Goal: Check status: Check status

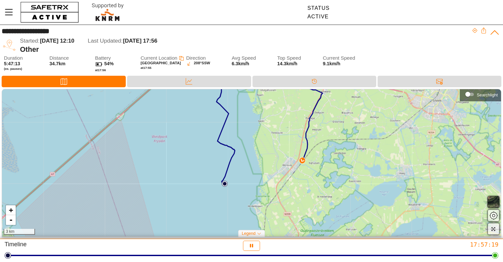
drag, startPoint x: 305, startPoint y: 204, endPoint x: 328, endPoint y: 166, distance: 44.5
click at [328, 166] on div "+ - 3 km" at bounding box center [251, 162] width 499 height 147
click at [10, 210] on link "+" at bounding box center [11, 210] width 10 height 10
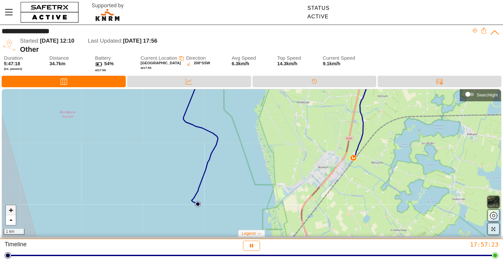
click at [10, 210] on link "+" at bounding box center [11, 210] width 10 height 10
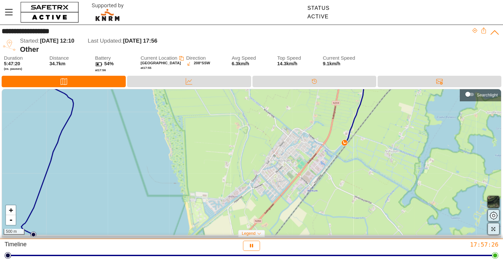
drag, startPoint x: 377, startPoint y: 149, endPoint x: 266, endPoint y: 139, distance: 111.2
click at [266, 139] on div "+ - 500 m" at bounding box center [251, 162] width 499 height 147
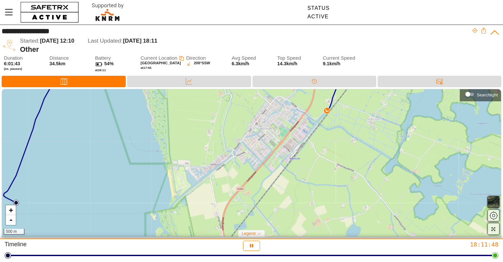
drag, startPoint x: 238, startPoint y: 163, endPoint x: 220, endPoint y: 130, distance: 36.7
click at [220, 130] on div "+ - 500 m" at bounding box center [251, 162] width 499 height 147
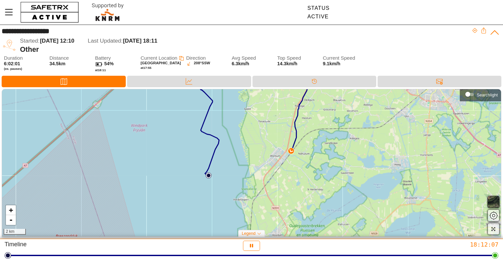
drag, startPoint x: 365, startPoint y: 211, endPoint x: 367, endPoint y: 160, distance: 50.5
click at [367, 160] on div "+ - 2 km" at bounding box center [251, 162] width 499 height 147
click at [10, 210] on link "+" at bounding box center [11, 210] width 10 height 10
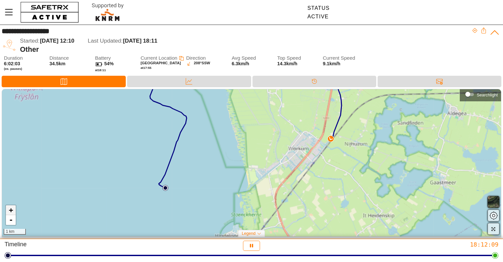
click at [10, 210] on link "+" at bounding box center [11, 210] width 10 height 10
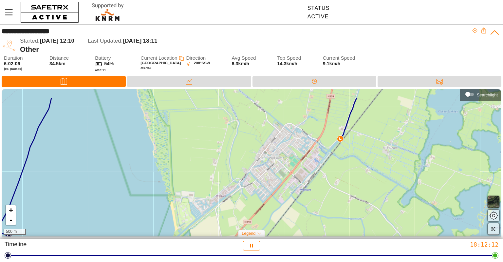
drag, startPoint x: 397, startPoint y: 161, endPoint x: 327, endPoint y: 184, distance: 74.1
click at [327, 184] on div "+ - 500 m" at bounding box center [251, 162] width 499 height 147
click at [14, 208] on link "+" at bounding box center [11, 210] width 10 height 10
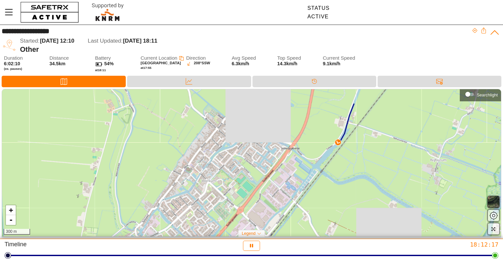
drag, startPoint x: 428, startPoint y: 145, endPoint x: 337, endPoint y: 174, distance: 95.6
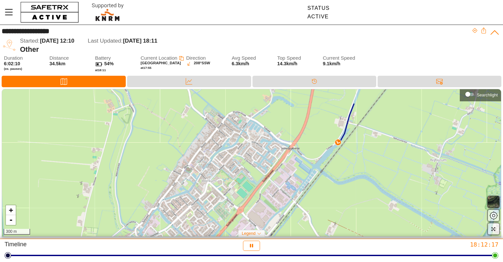
click at [337, 174] on div "+ - 300 m" at bounding box center [251, 162] width 499 height 147
click at [10, 211] on link "+" at bounding box center [11, 210] width 10 height 10
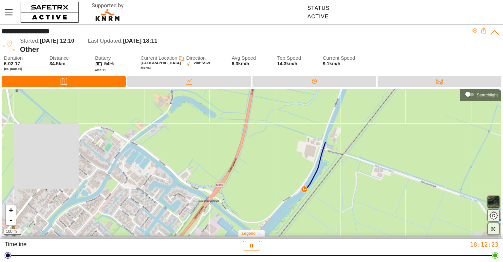
drag, startPoint x: 442, startPoint y: 140, endPoint x: 321, endPoint y: 207, distance: 138.0
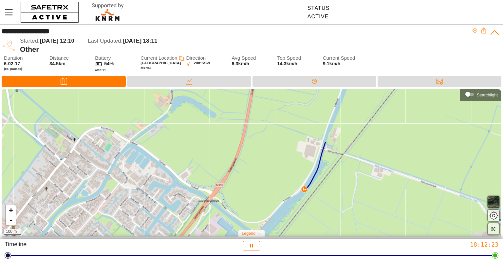
click at [321, 207] on div "+ - 100 m" at bounding box center [251, 162] width 499 height 147
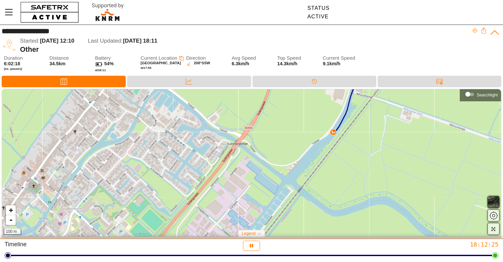
drag, startPoint x: 394, startPoint y: 114, endPoint x: 425, endPoint y: 53, distance: 68.3
click at [425, 53] on div "**********" at bounding box center [251, 132] width 503 height 214
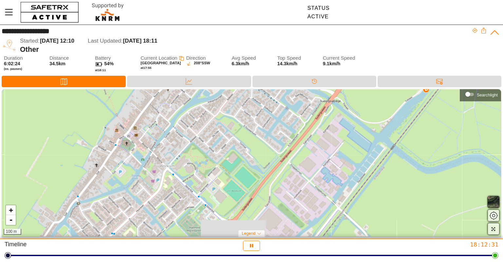
drag, startPoint x: 349, startPoint y: 154, endPoint x: 440, endPoint y: 116, distance: 99.0
click at [440, 116] on div "+ - 100 m" at bounding box center [251, 162] width 499 height 147
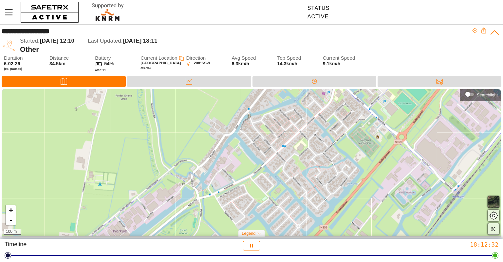
drag, startPoint x: 235, startPoint y: 216, endPoint x: 406, endPoint y: 128, distance: 192.1
click at [406, 128] on div "+ - 100 m" at bounding box center [251, 162] width 499 height 147
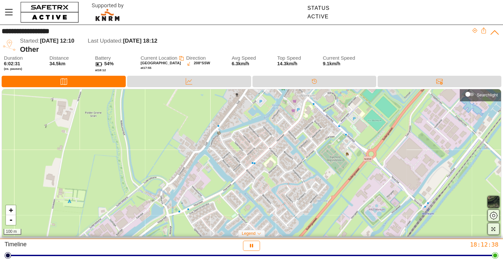
drag, startPoint x: 308, startPoint y: 170, endPoint x: 276, endPoint y: 188, distance: 36.7
click at [276, 188] on div "+ - 100 m" at bounding box center [251, 162] width 499 height 147
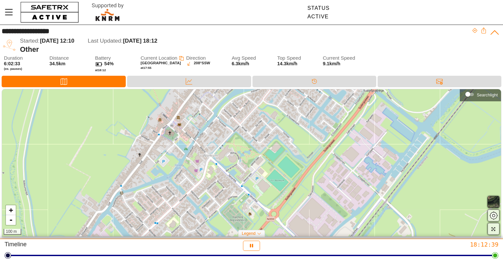
drag, startPoint x: 386, startPoint y: 132, endPoint x: 290, endPoint y: 191, distance: 112.6
click at [290, 191] on div "+ - 100 m" at bounding box center [251, 162] width 499 height 147
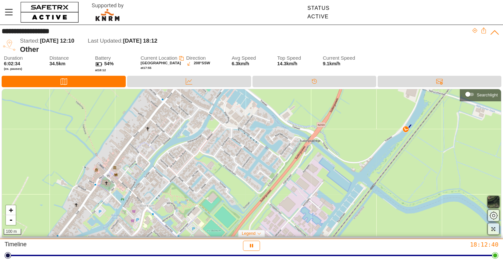
drag, startPoint x: 390, startPoint y: 141, endPoint x: 326, endPoint y: 191, distance: 81.0
click at [326, 191] on div "+ - 100 m" at bounding box center [251, 162] width 499 height 147
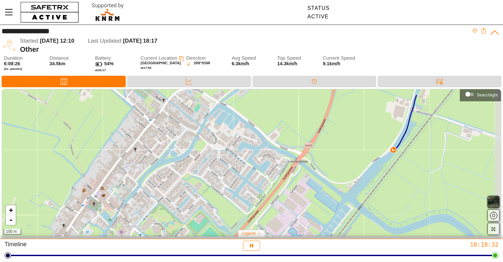
drag, startPoint x: 372, startPoint y: 169, endPoint x: 359, endPoint y: 190, distance: 24.6
click at [359, 190] on div "+ - 100 m" at bounding box center [251, 162] width 499 height 147
click at [12, 220] on link "-" at bounding box center [11, 220] width 10 height 10
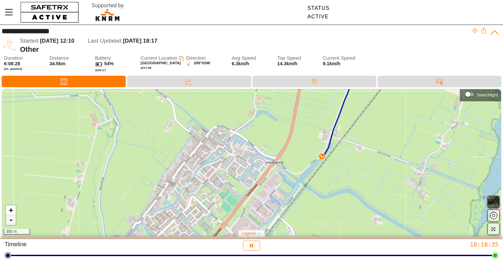
click at [12, 220] on link "-" at bounding box center [11, 220] width 10 height 10
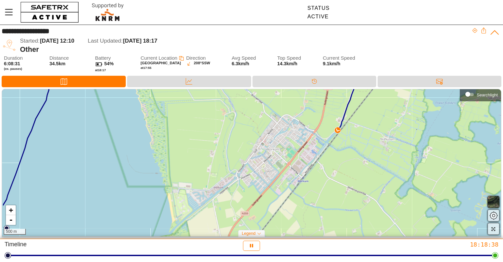
drag, startPoint x: 338, startPoint y: 196, endPoint x: 390, endPoint y: 167, distance: 59.3
click at [390, 167] on div "+ - 500 m" at bounding box center [251, 162] width 499 height 147
